Goal: Transaction & Acquisition: Purchase product/service

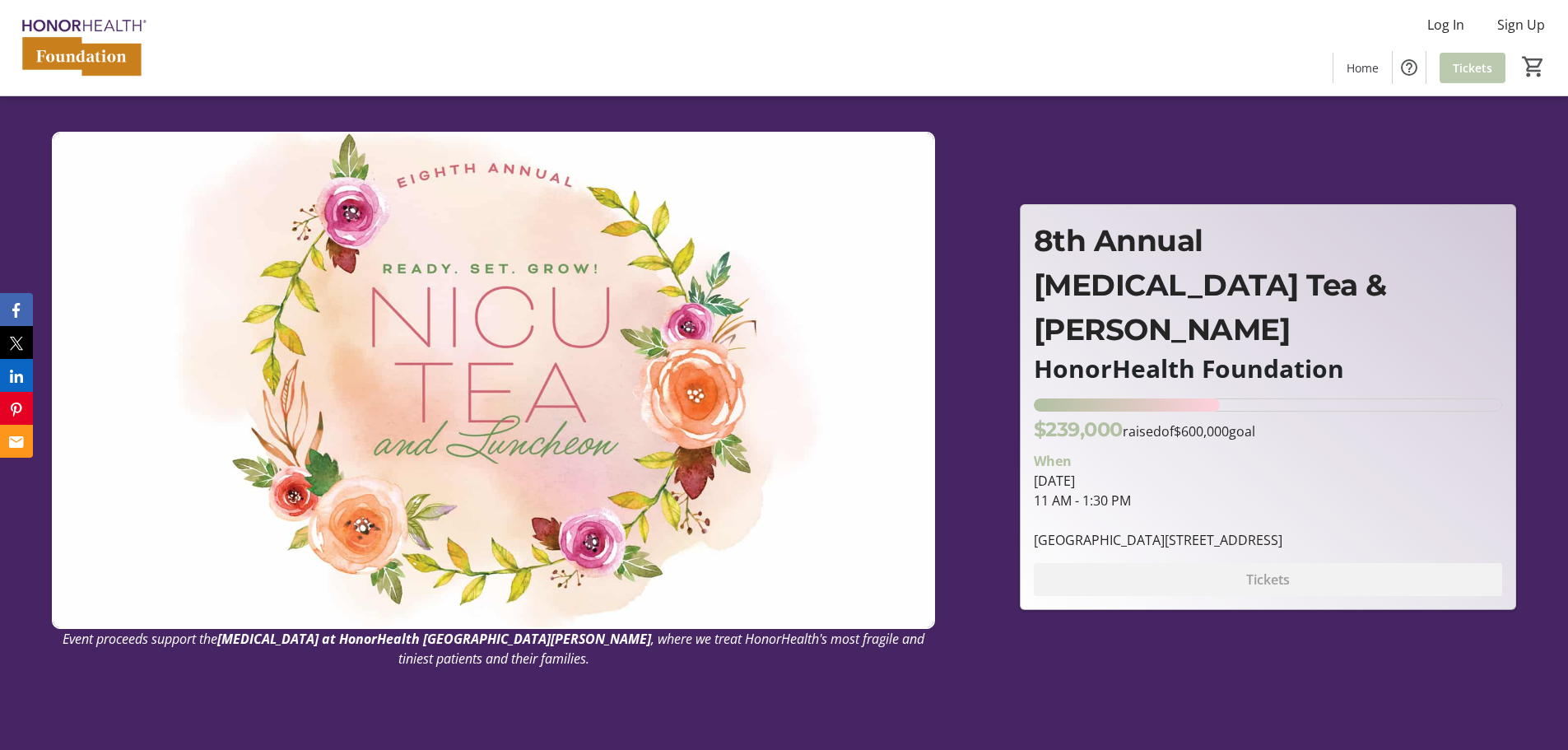
click at [1460, 66] on span "Tickets" at bounding box center [1471, 68] width 40 height 18
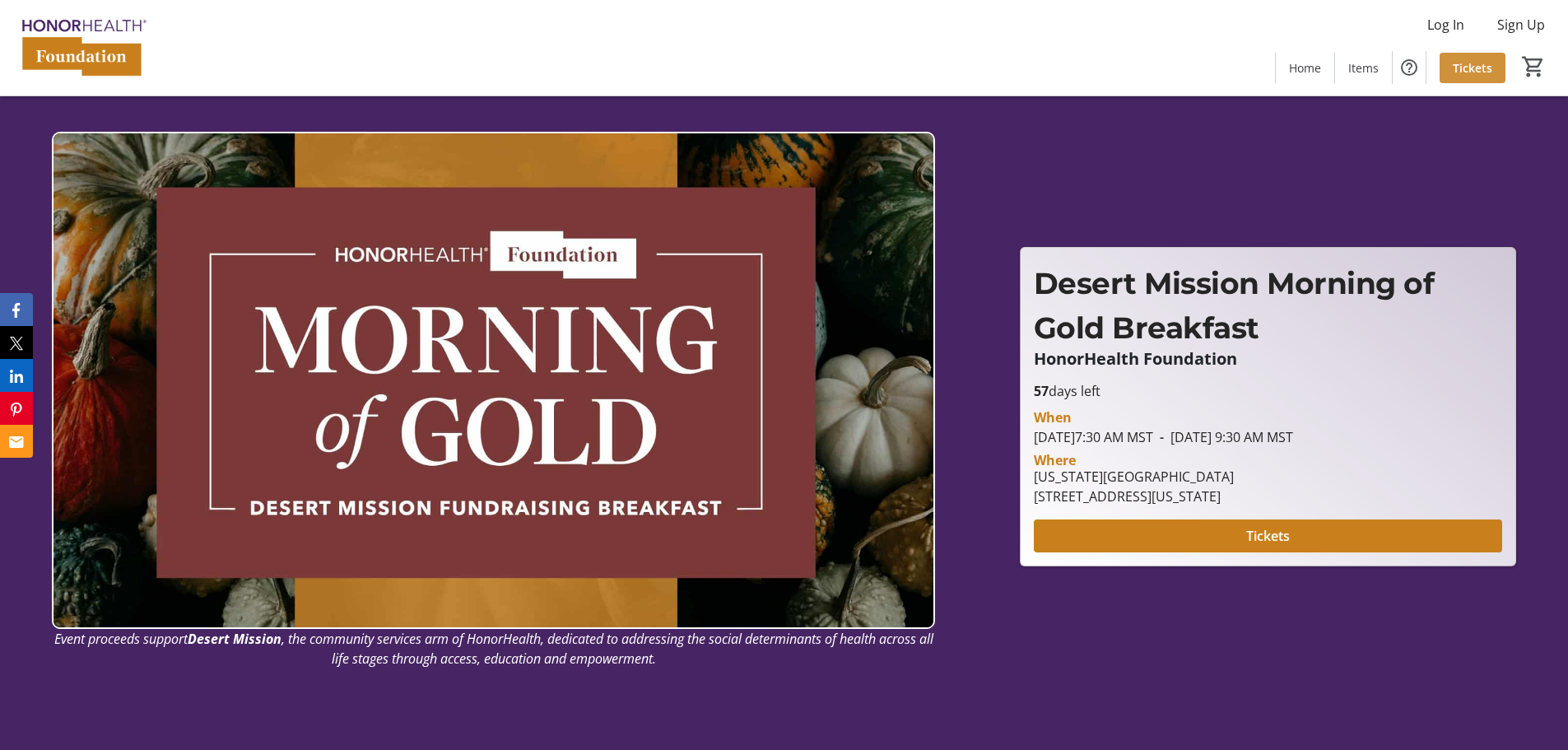
click at [1482, 67] on span "Tickets" at bounding box center [1471, 68] width 40 height 18
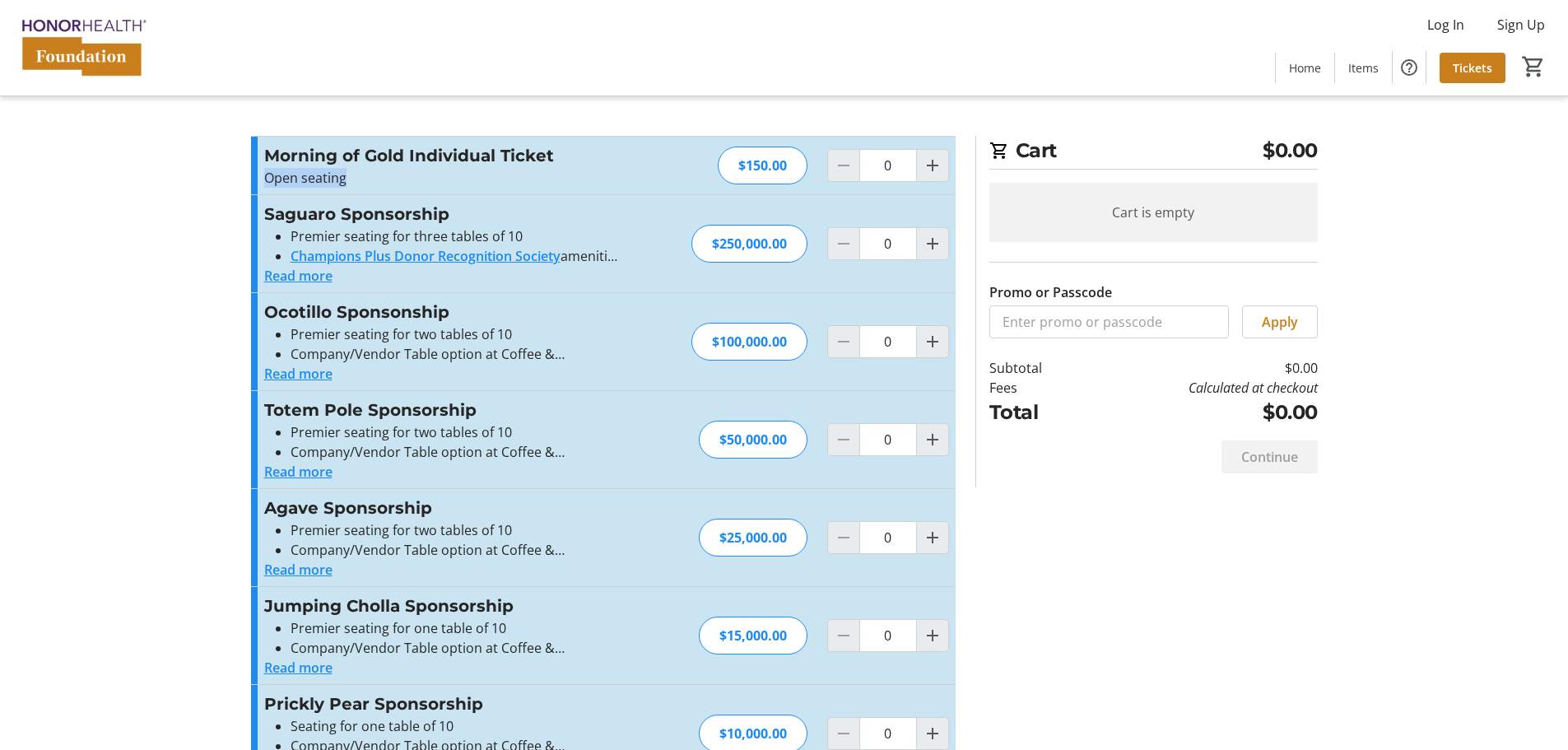
drag, startPoint x: 357, startPoint y: 180, endPoint x: 256, endPoint y: 179, distance: 101.0
click at [256, 179] on div "Morning of Gold Individual Ticket Open seating Read more Open seating $150.00 0" at bounding box center [603, 165] width 705 height 58
copy p "Open seating"
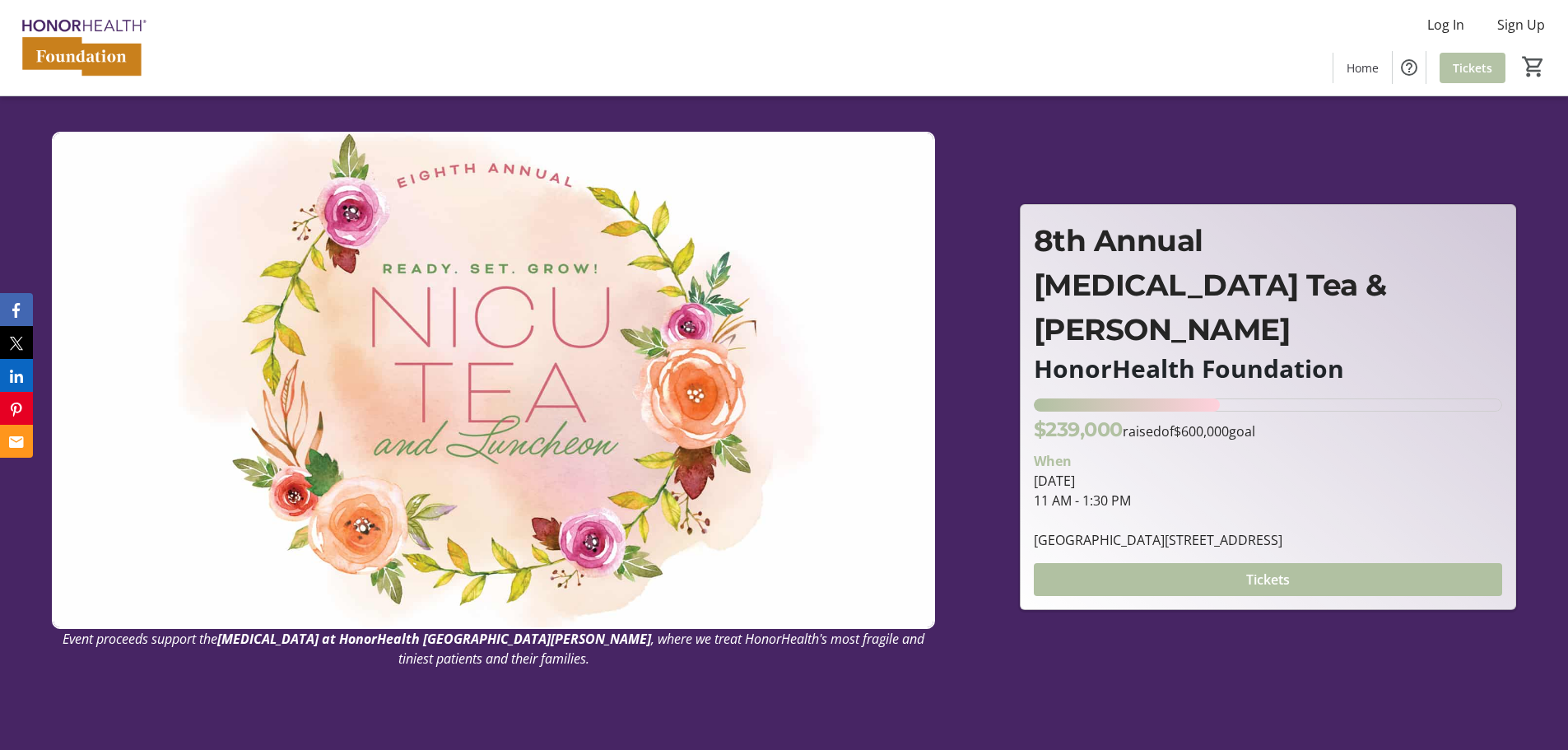
click at [1489, 61] on span "Tickets" at bounding box center [1471, 68] width 40 height 18
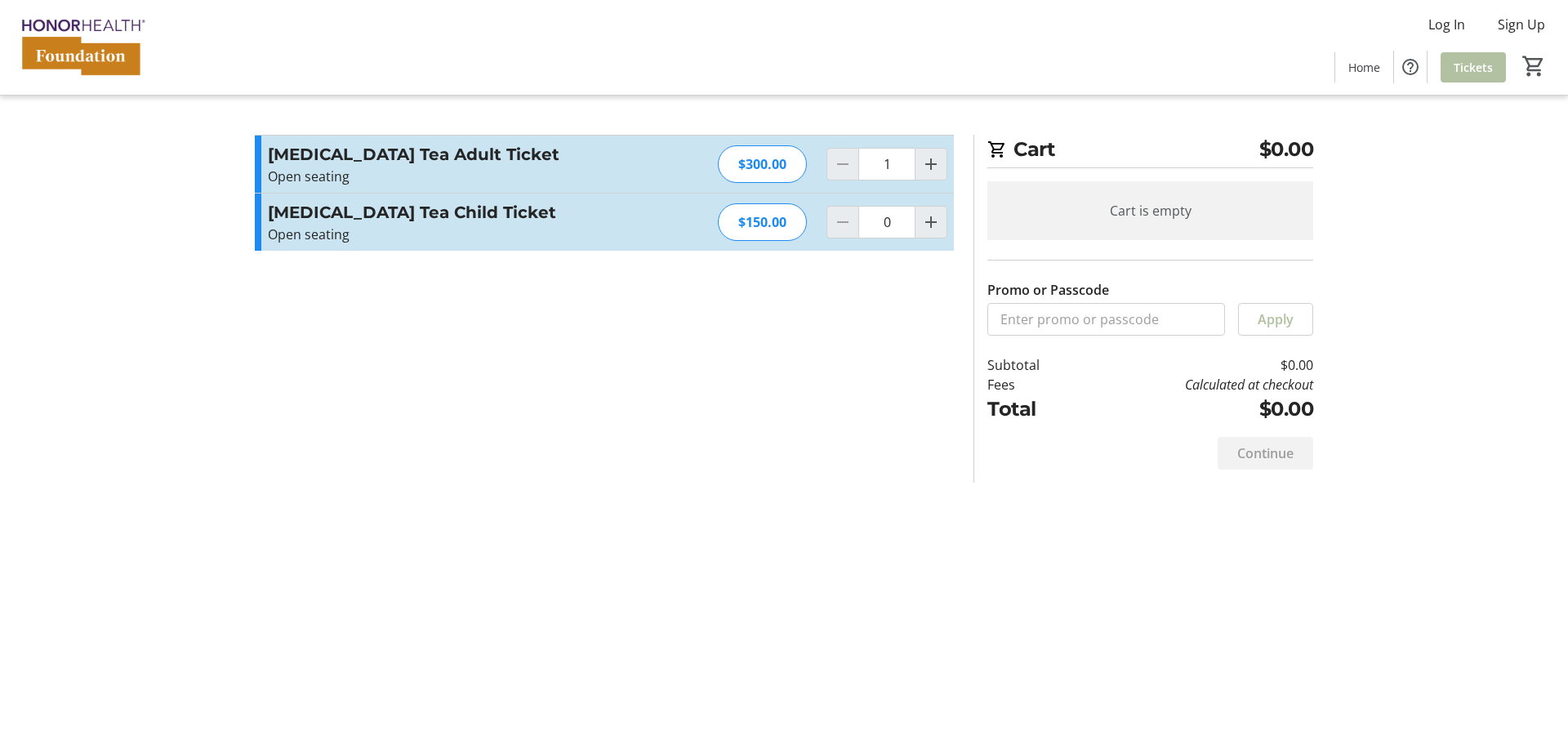
type input "0"
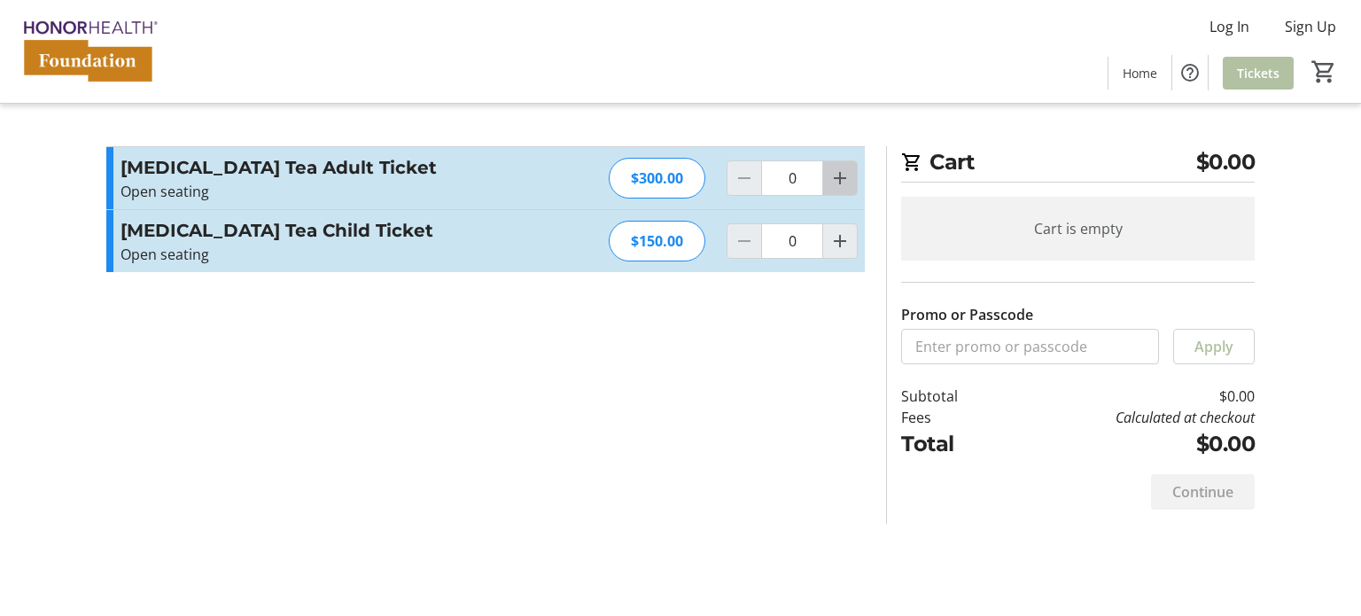
click at [848, 178] on mat-icon "Increment by one" at bounding box center [840, 178] width 21 height 21
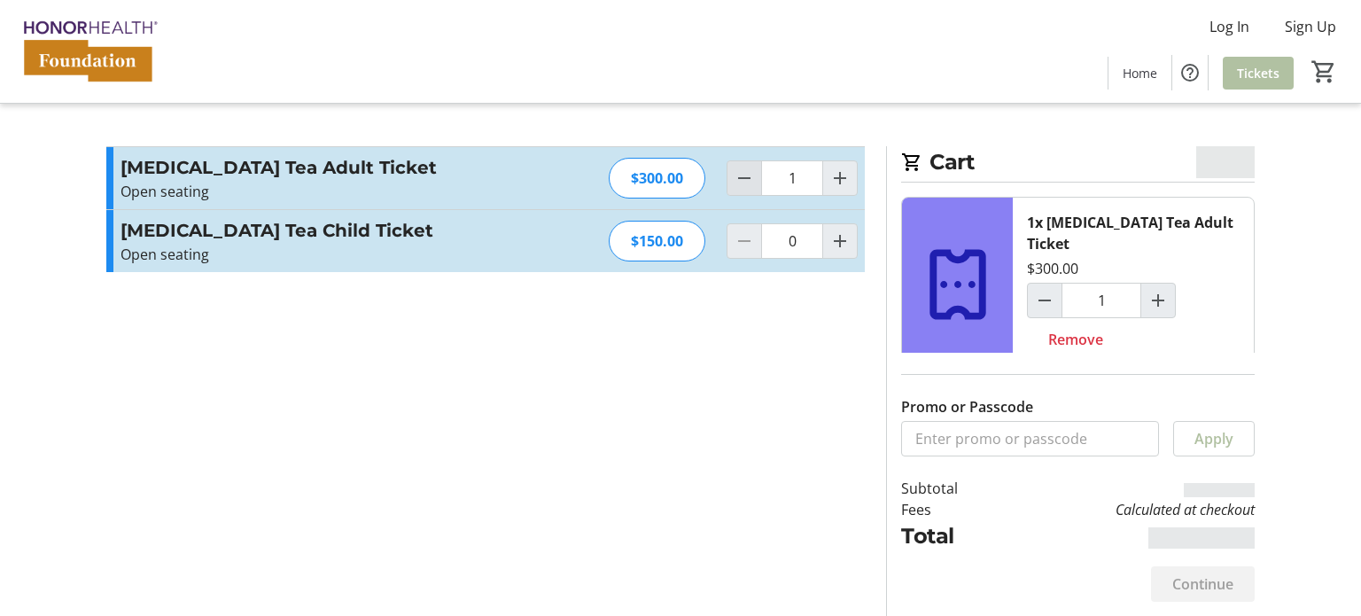
click at [753, 177] on mat-icon "Decrement by one" at bounding box center [744, 178] width 21 height 21
type input "0"
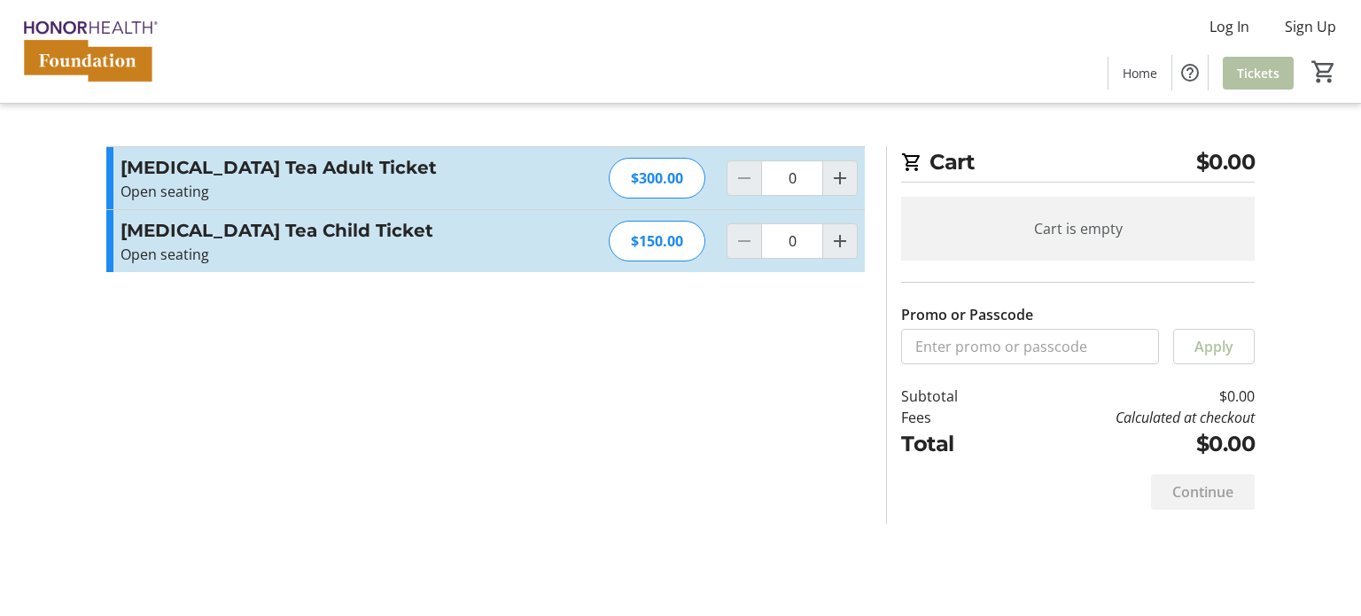
click at [303, 85] on div "Log In Sign Up Home Tickets 0" at bounding box center [680, 51] width 1361 height 103
